Goal: Find contact information: Find contact information

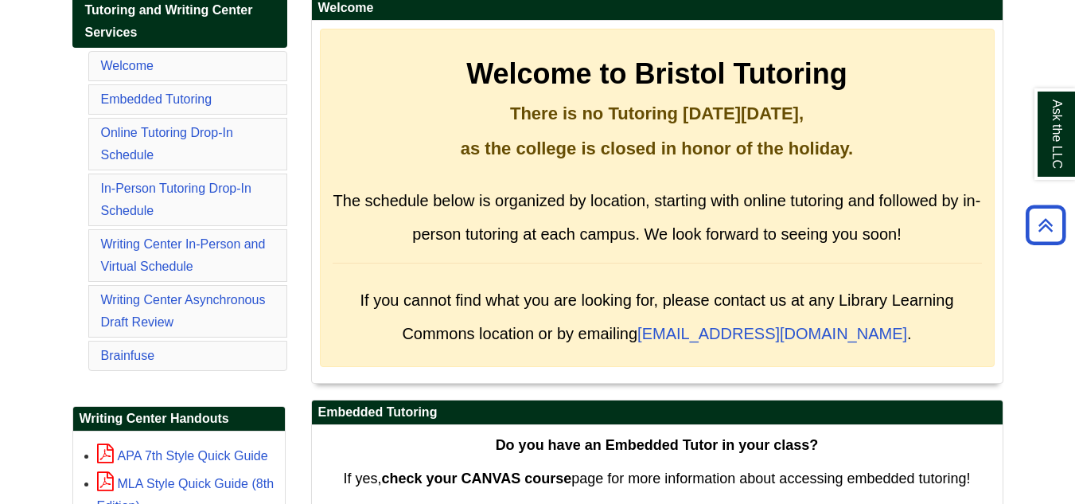
scroll to position [286, 0]
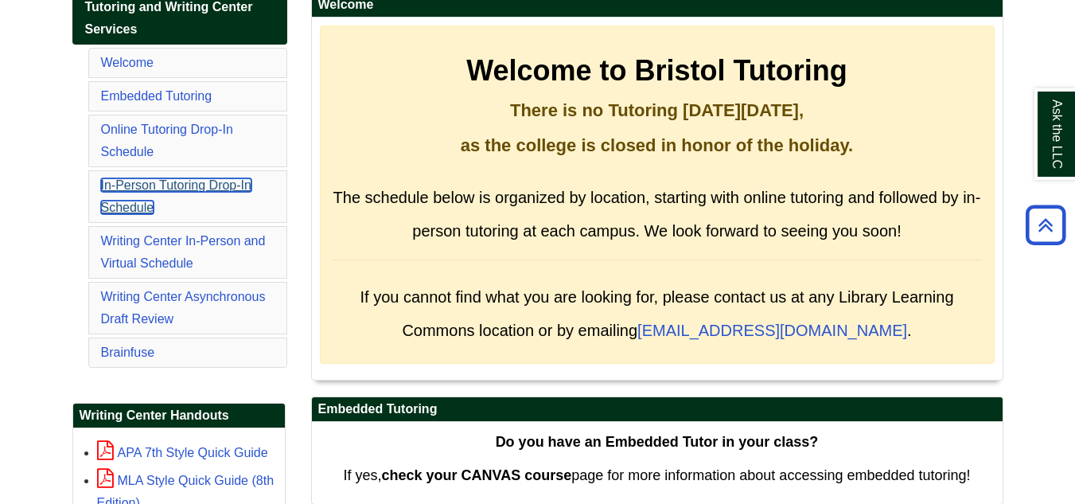
click at [135, 187] on link "In-Person Tutoring Drop-In Schedule" at bounding box center [176, 196] width 150 height 36
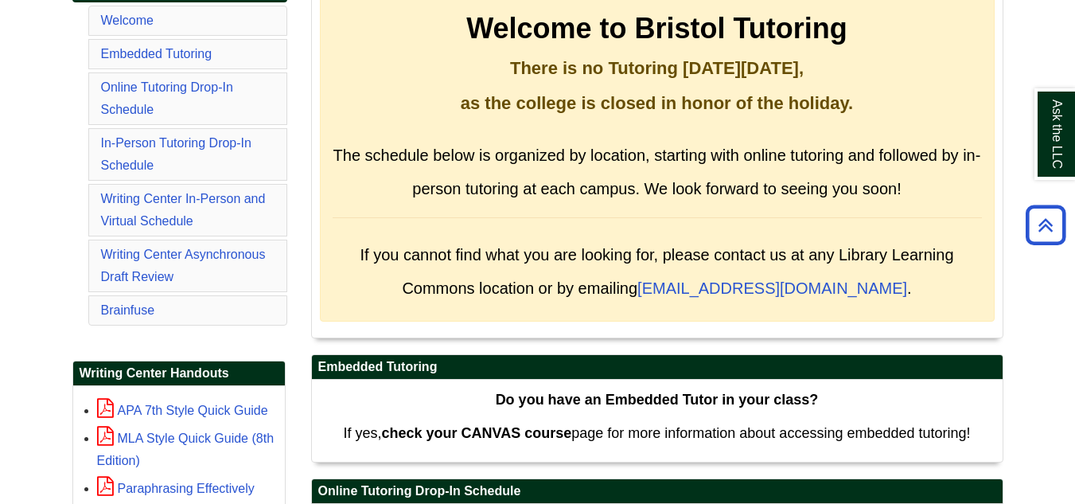
scroll to position [270, 0]
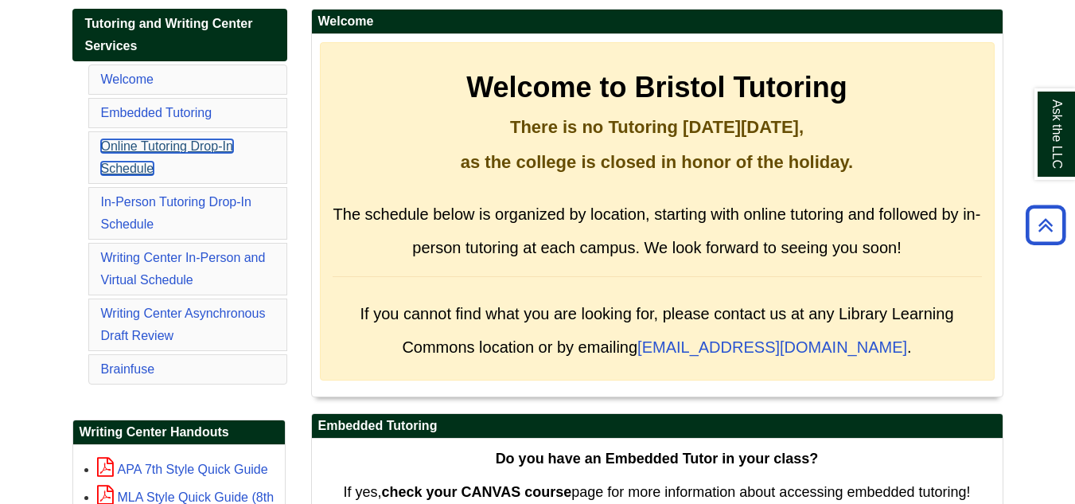
click at [138, 151] on link "Online Tutoring Drop-In Schedule" at bounding box center [167, 157] width 132 height 36
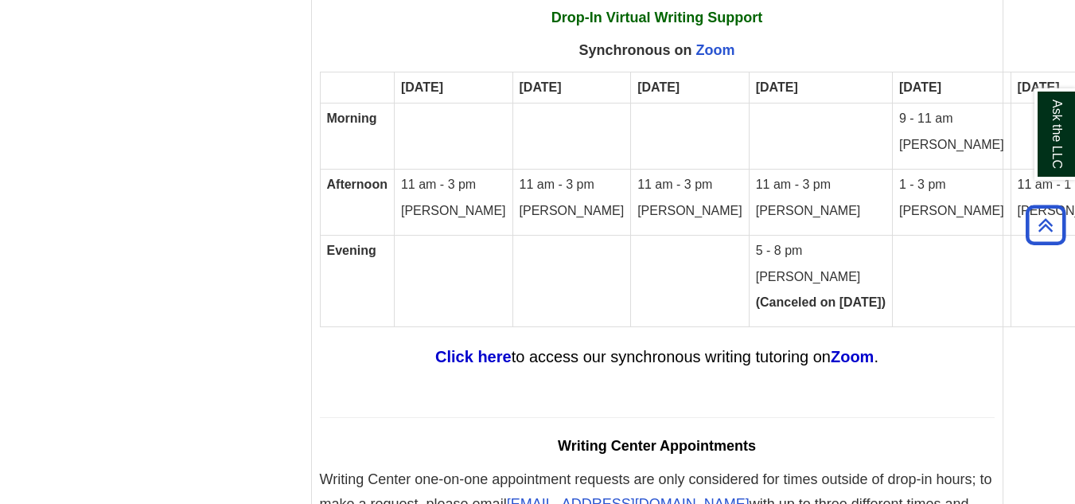
scroll to position [9845, 0]
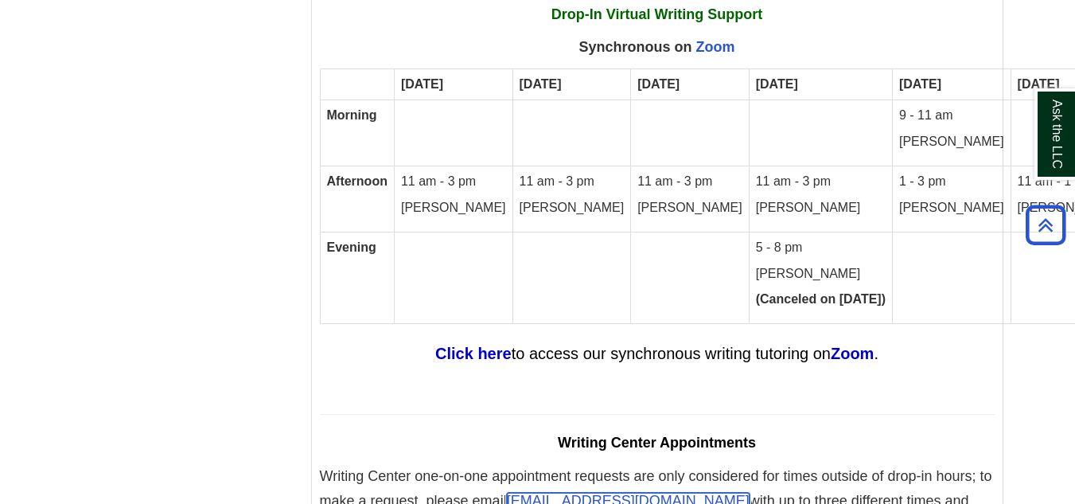
click at [566, 492] on span "[EMAIL_ADDRESS][DOMAIN_NAME]" at bounding box center [628, 500] width 243 height 16
click at [806, 414] on hr at bounding box center [657, 414] width 675 height 1
click at [651, 492] on span "[EMAIL_ADDRESS][DOMAIN_NAME]" at bounding box center [628, 500] width 243 height 16
drag, startPoint x: 508, startPoint y: 361, endPoint x: 692, endPoint y: 365, distance: 183.8
click at [692, 469] on span "Writing Center one-on-one appointment requests are only considered for times ou…" at bounding box center [656, 501] width 672 height 64
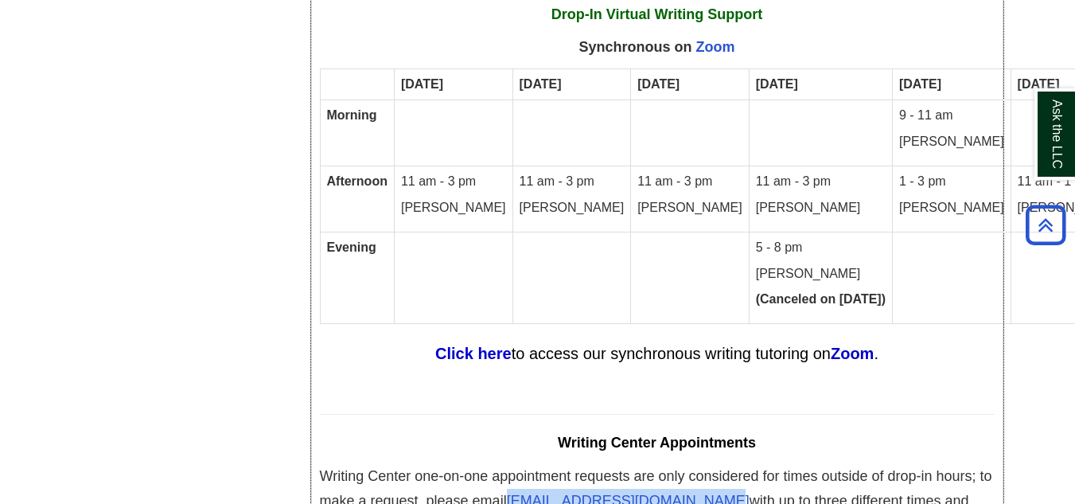
copy span "[EMAIL_ADDRESS][DOMAIN_NAME]"
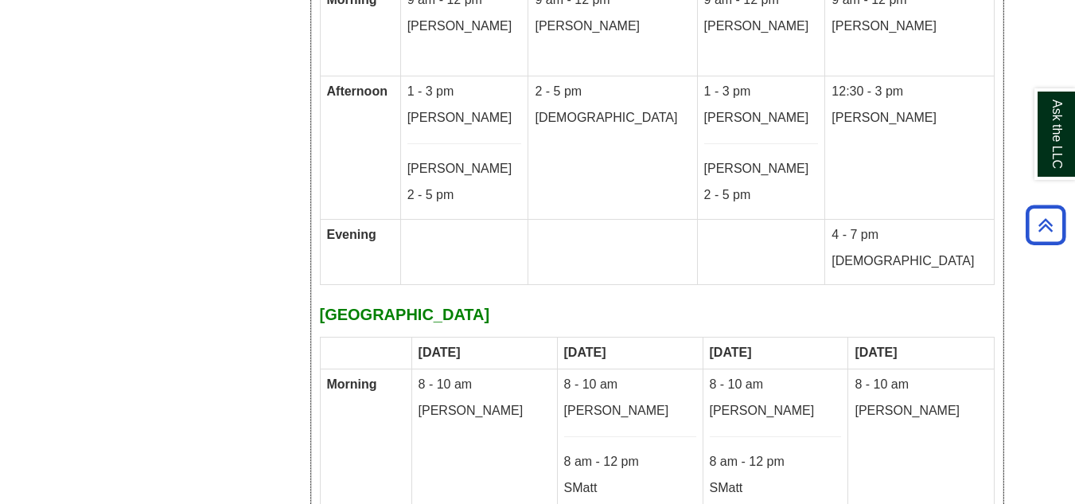
scroll to position [8858, 0]
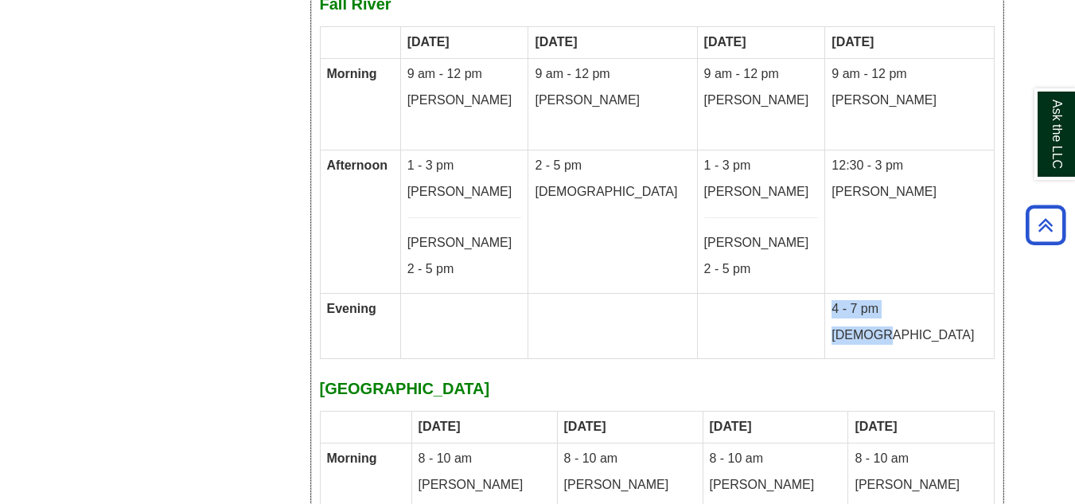
drag, startPoint x: 901, startPoint y: 203, endPoint x: 858, endPoint y: 176, distance: 51.4
click at [858, 293] on td "4 - 7 pm [DEMOGRAPHIC_DATA]" at bounding box center [909, 326] width 169 height 66
copy td "4 - 7 pm [PERSON_NAME]"
